Goal: Check status: Check status

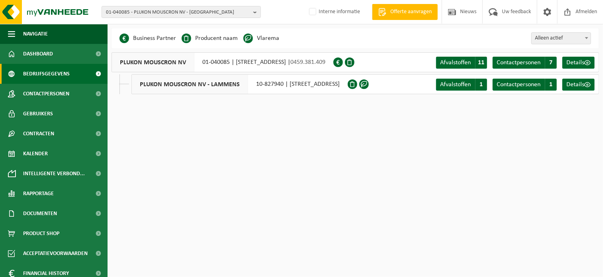
click at [152, 12] on span "01-040085 - PLUKON MOUSCRON NV - [GEOGRAPHIC_DATA]" at bounding box center [178, 12] width 144 height 12
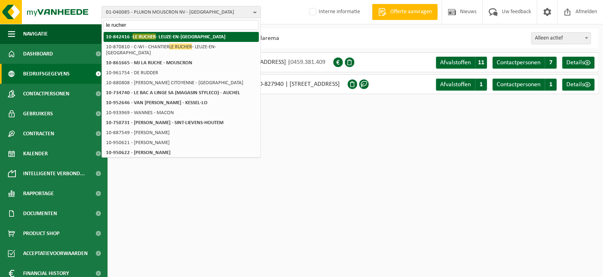
type input "le rucher"
click at [200, 37] on strong "10-842416 - LE RUCHER - LEUZE-EN-[GEOGRAPHIC_DATA]" at bounding box center [166, 36] width 120 height 6
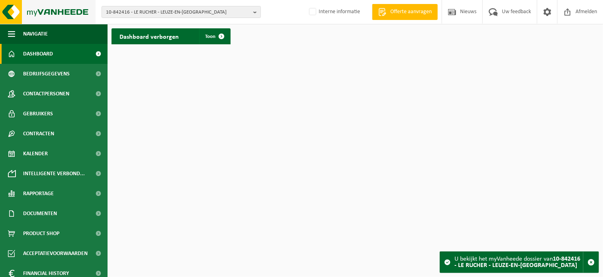
drag, startPoint x: 132, startPoint y: 12, endPoint x: 94, endPoint y: 10, distance: 37.9
click at [94, 10] on div "10-842416 - LE RUCHER - LEUZE-EN-[GEOGRAPHIC_DATA] 10-842416 - [GEOGRAPHIC_DATA…" at bounding box center [301, 12] width 603 height 24
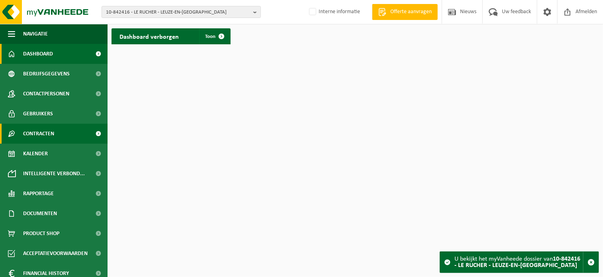
click at [45, 137] on span "Contracten" at bounding box center [38, 134] width 31 height 20
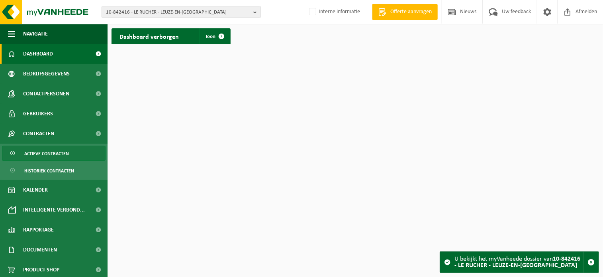
click at [64, 153] on span "Actieve contracten" at bounding box center [46, 153] width 45 height 15
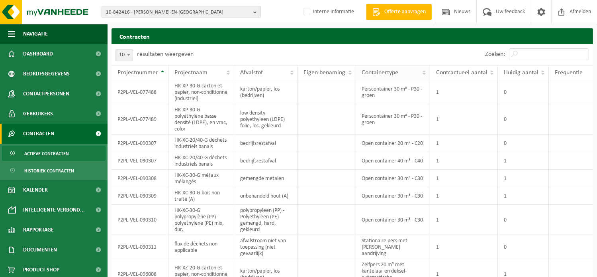
click at [392, 75] on span "Containertype" at bounding box center [380, 72] width 37 height 6
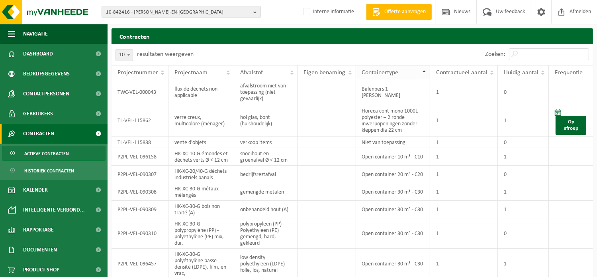
click at [392, 75] on span "Containertype" at bounding box center [380, 72] width 37 height 6
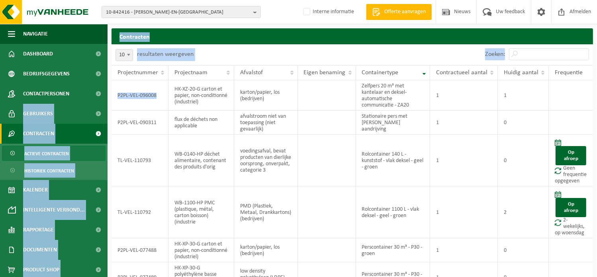
drag, startPoint x: 161, startPoint y: 102, endPoint x: 102, endPoint y: 98, distance: 59.2
click at [102, 98] on div "Navigatie Offerte aanvragen Nieuws Uw feedback Afmelden Dashboard Bedrijfsgegev…" at bounding box center [298, 207] width 597 height 414
click at [131, 95] on td "P2PL-VEL-096008" at bounding box center [140, 95] width 57 height 30
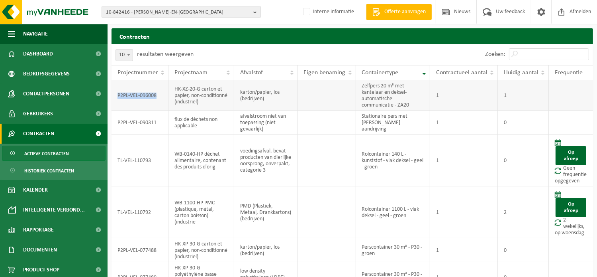
drag, startPoint x: 158, startPoint y: 95, endPoint x: 117, endPoint y: 91, distance: 41.2
click at [117, 91] on td "P2PL-VEL-096008" at bounding box center [140, 95] width 57 height 30
copy td "P2PL-VEL-096008"
